Goal: Navigation & Orientation: Find specific page/section

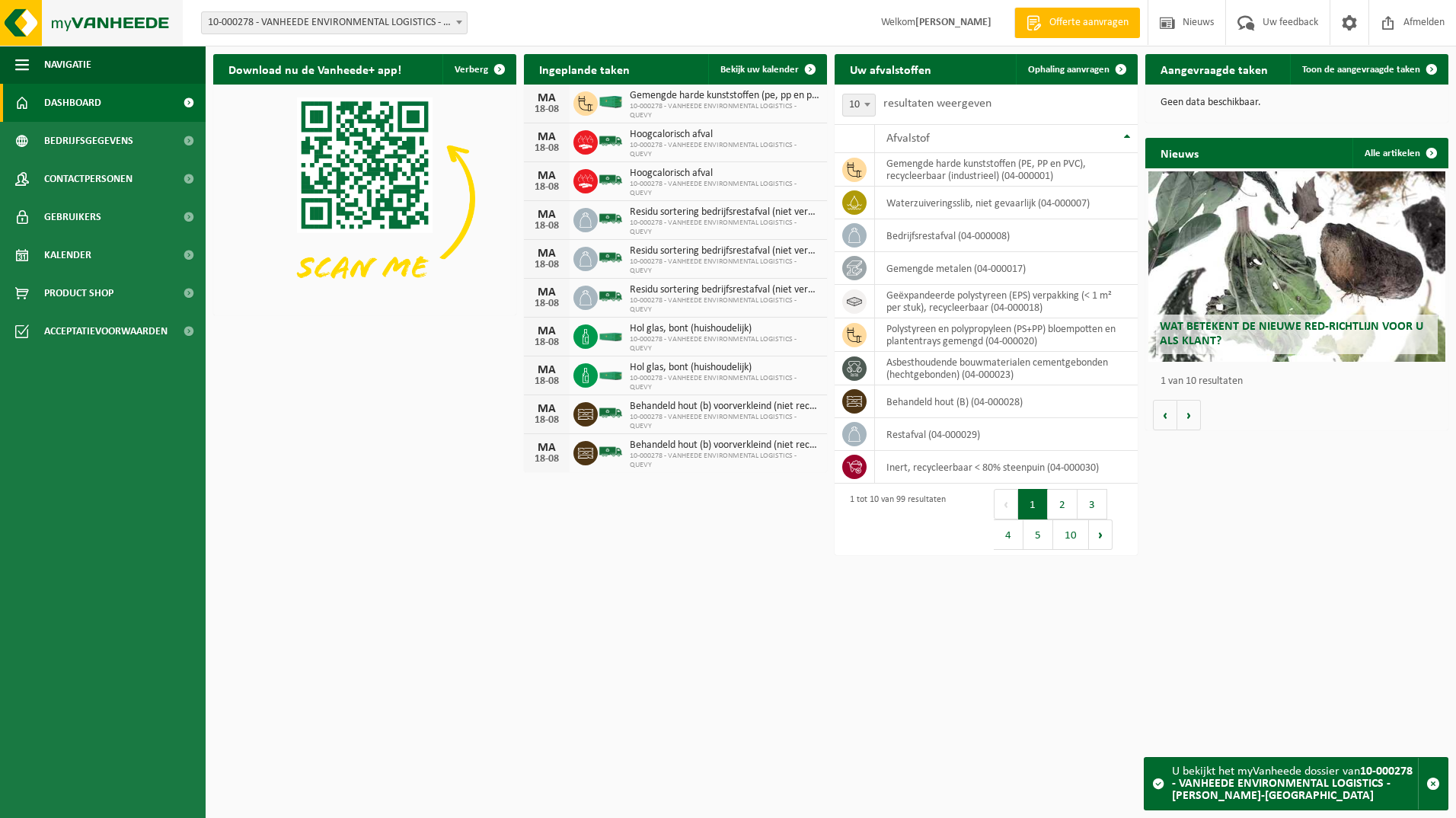
click at [28, 16] on img at bounding box center [91, 23] width 183 height 46
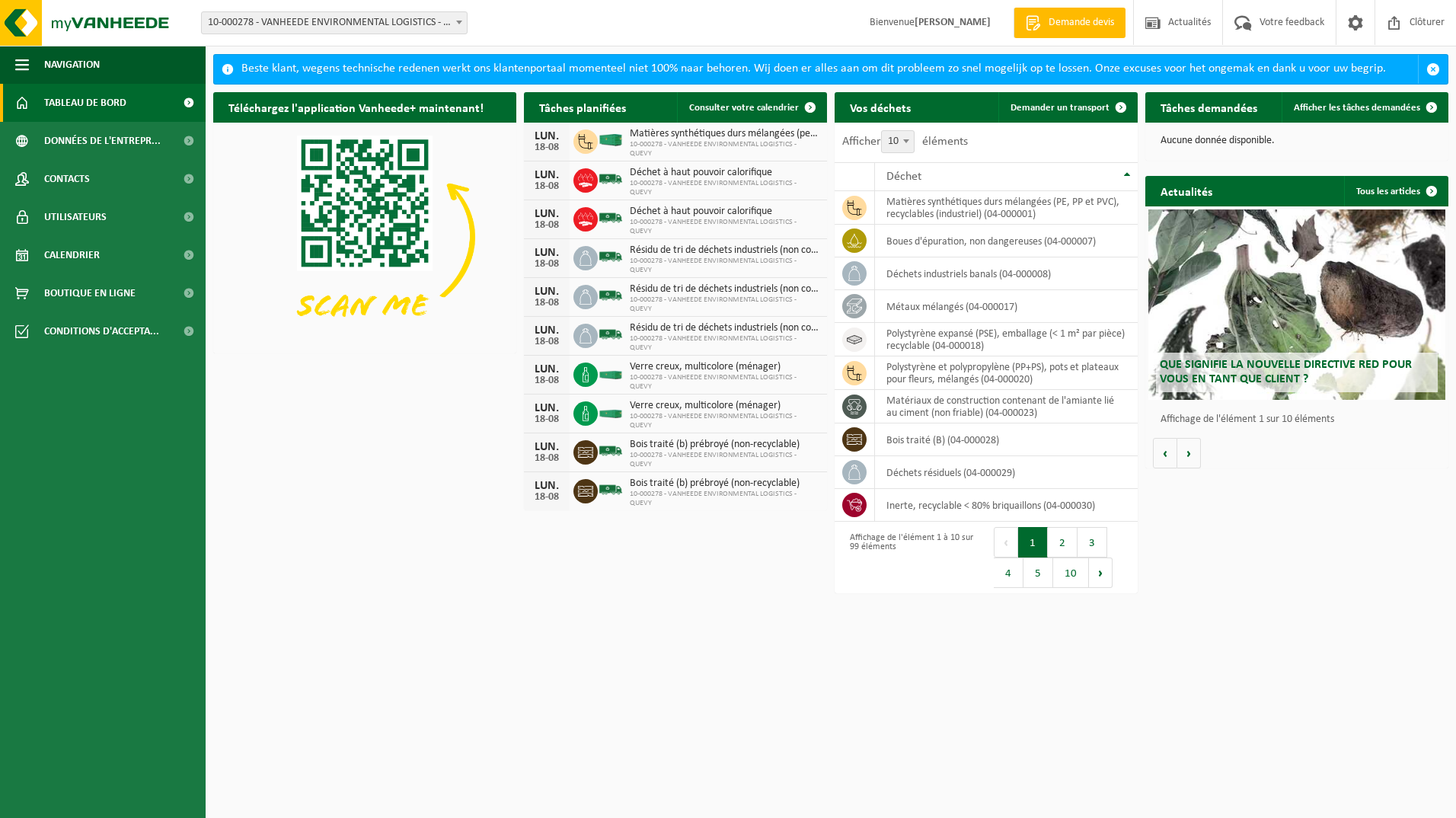
click at [507, 390] on div "Téléchargez l'application Vanheede+ maintenant! Cachez Tâches planifiées Consul…" at bounding box center [831, 308] width 1243 height 446
click at [515, 413] on div "Téléchargez l'application Vanheede+ maintenant! Cachez Tâches planifiées Consul…" at bounding box center [831, 308] width 1243 height 446
click at [461, 23] on b at bounding box center [460, 23] width 6 height 4
